Goal: Find specific page/section: Find specific page/section

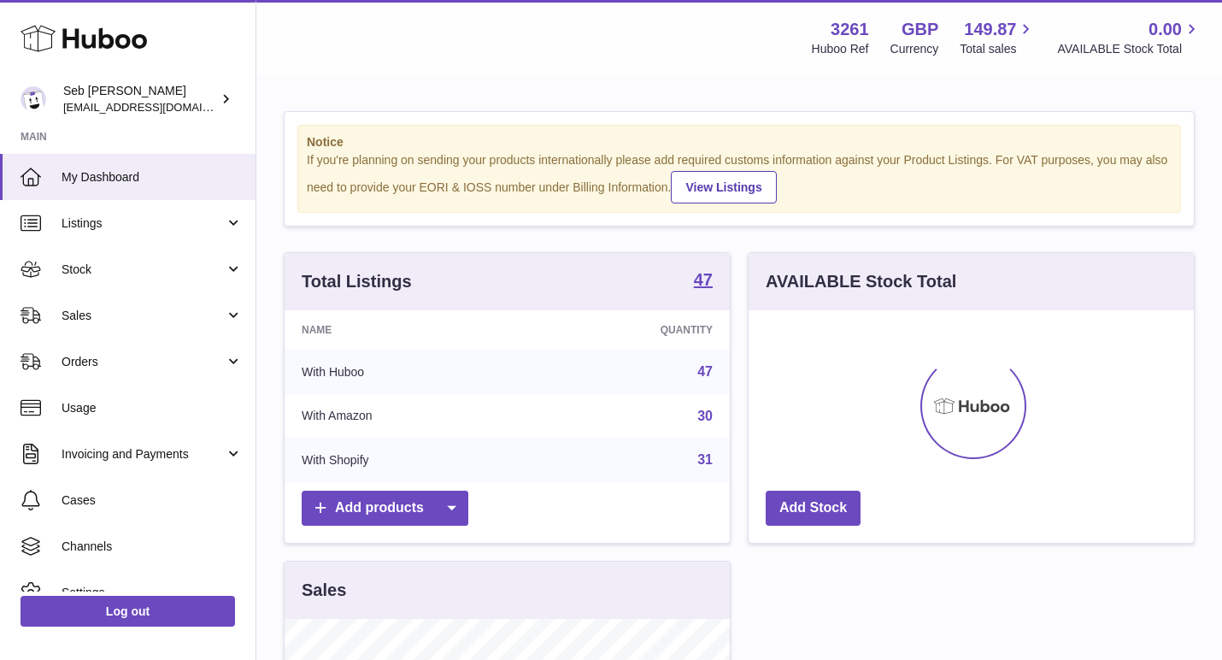
scroll to position [267, 445]
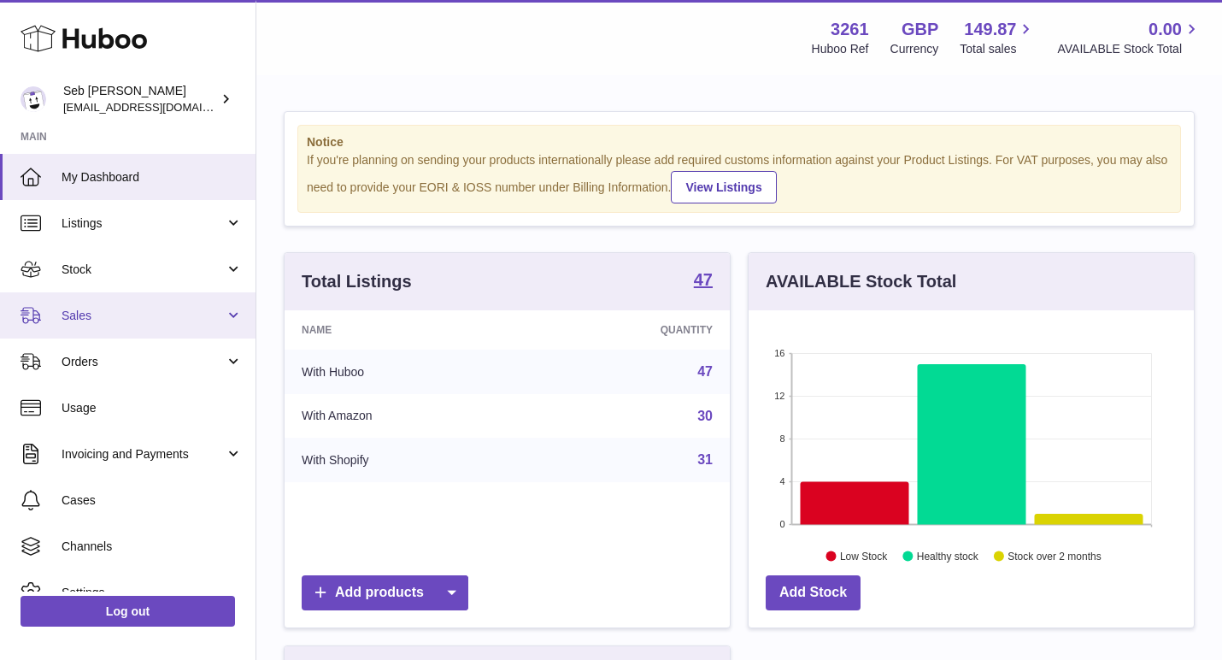
click at [174, 328] on link "Sales" at bounding box center [128, 315] width 256 height 46
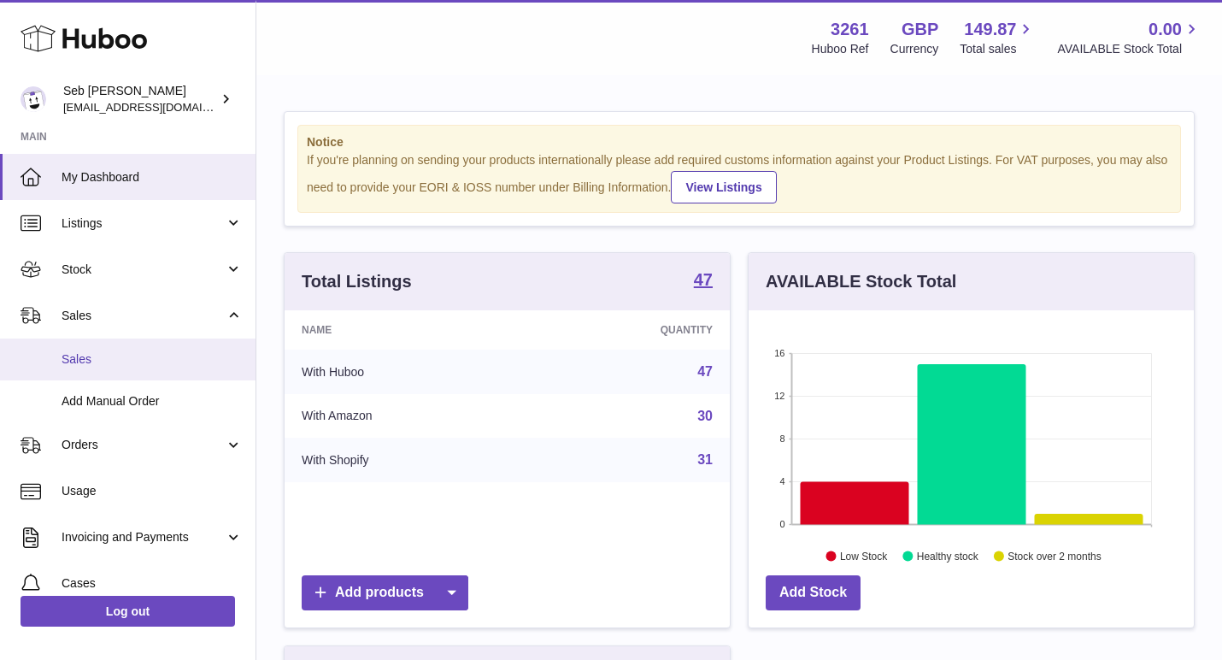
click at [178, 351] on span "Sales" at bounding box center [152, 359] width 181 height 16
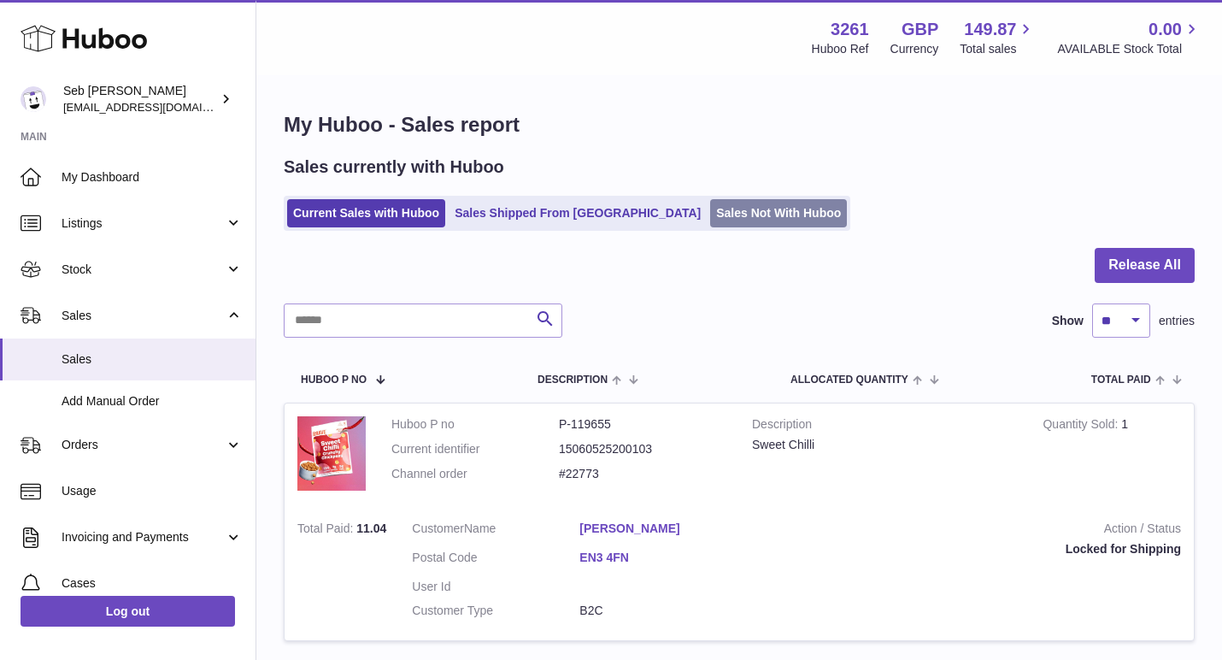
click at [710, 213] on link "Sales Not With Huboo" at bounding box center [778, 213] width 137 height 28
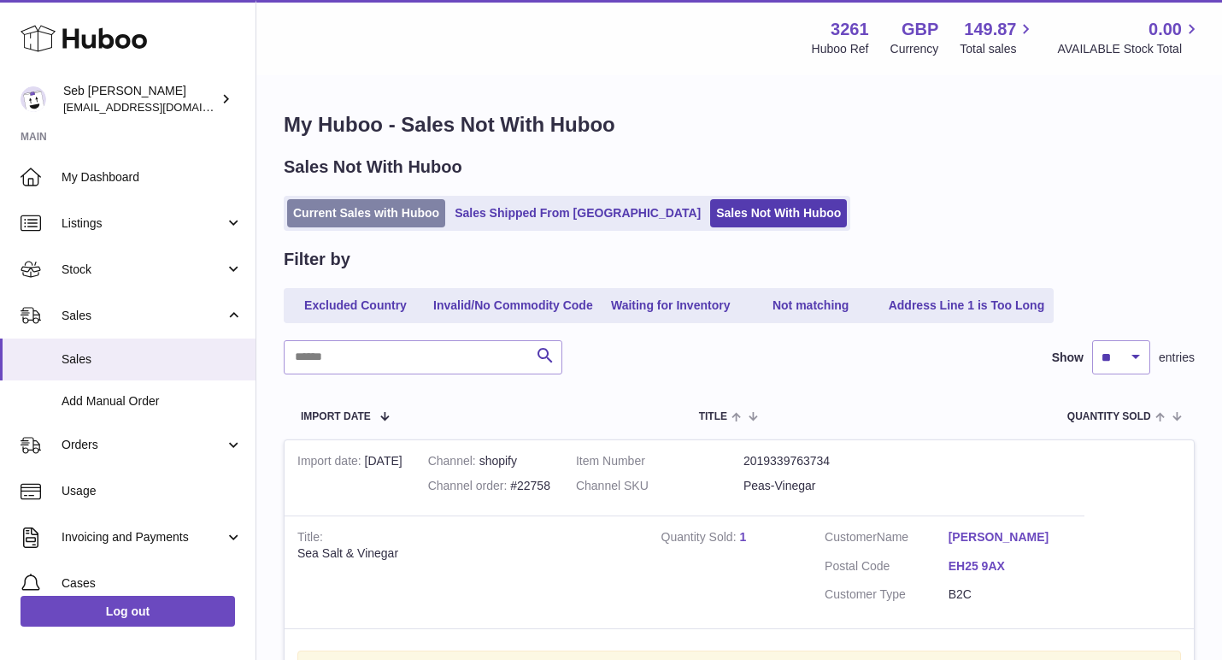
click at [384, 211] on link "Current Sales with Huboo" at bounding box center [366, 213] width 158 height 28
